Goal: Task Accomplishment & Management: Use online tool/utility

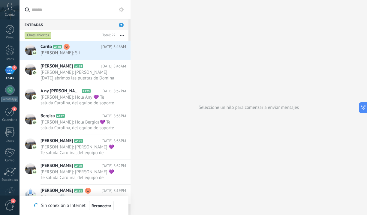
click at [53, 8] on input "text" at bounding box center [79, 9] width 94 height 19
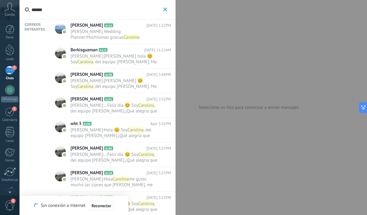
type input "******"
